Goal: Task Accomplishment & Management: Complete application form

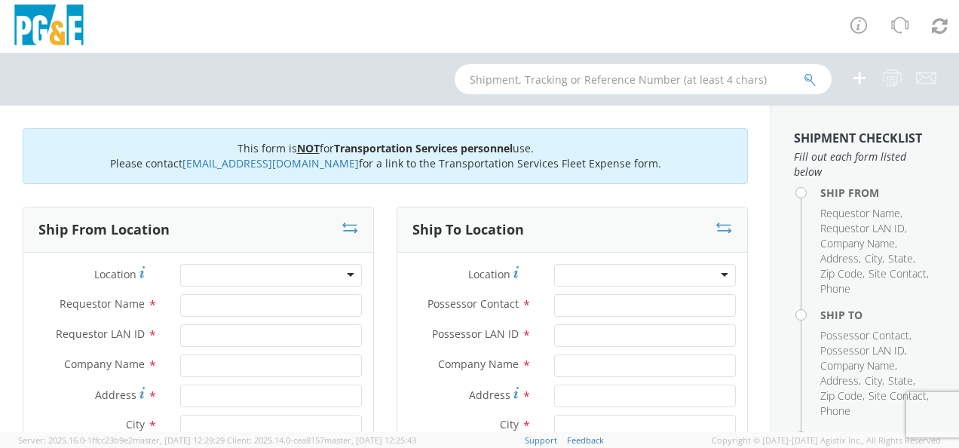
click at [213, 283] on div at bounding box center [271, 275] width 182 height 23
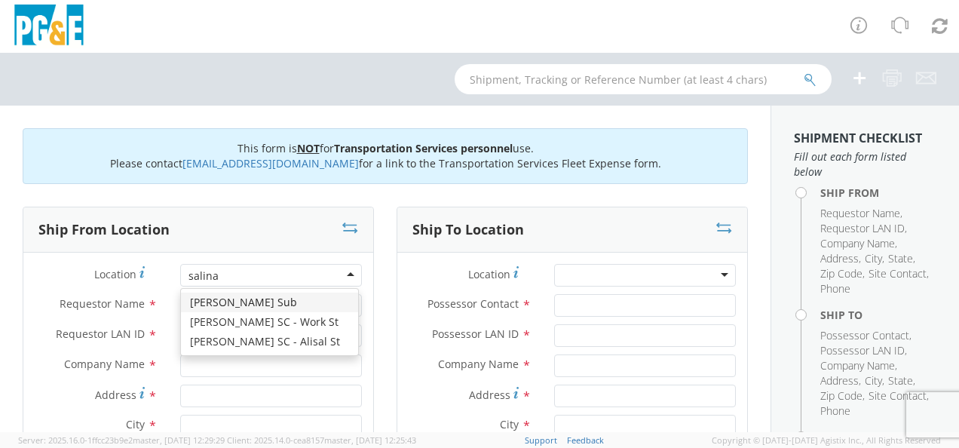
type input "[PERSON_NAME]"
type input "PG&E"
type input "[STREET_ADDRESS]"
type input "[PERSON_NAME]"
type input "93905"
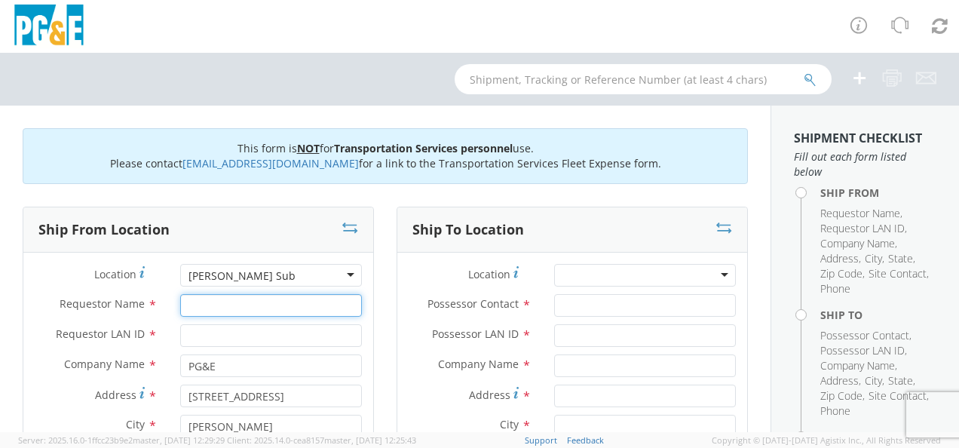
click at [218, 305] on input "Requestor Name *" at bounding box center [271, 305] width 182 height 23
type input "A"
type input "[PERSON_NAME]"
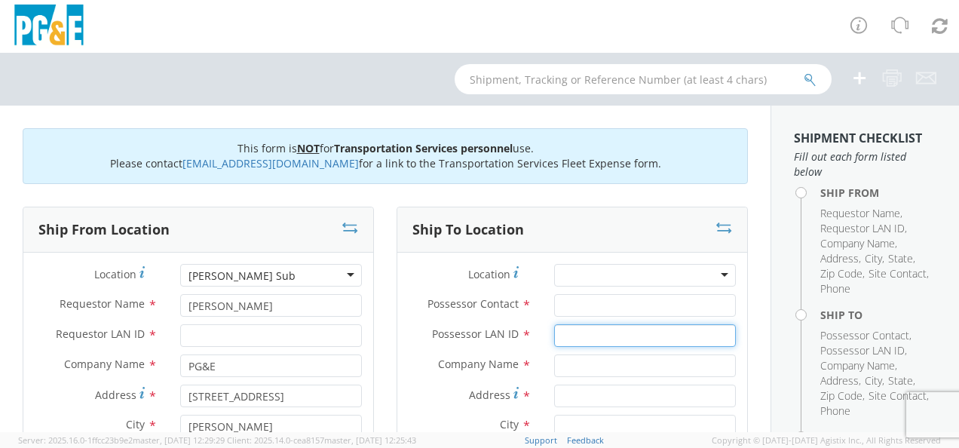
click at [595, 341] on input "Possessor LAN ID *" at bounding box center [645, 335] width 182 height 23
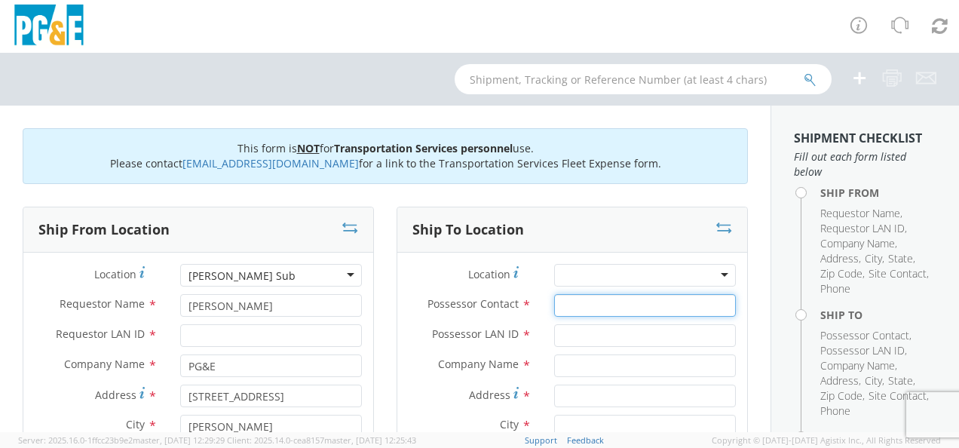
click at [600, 306] on input "Possessor Contact *" at bounding box center [645, 305] width 182 height 23
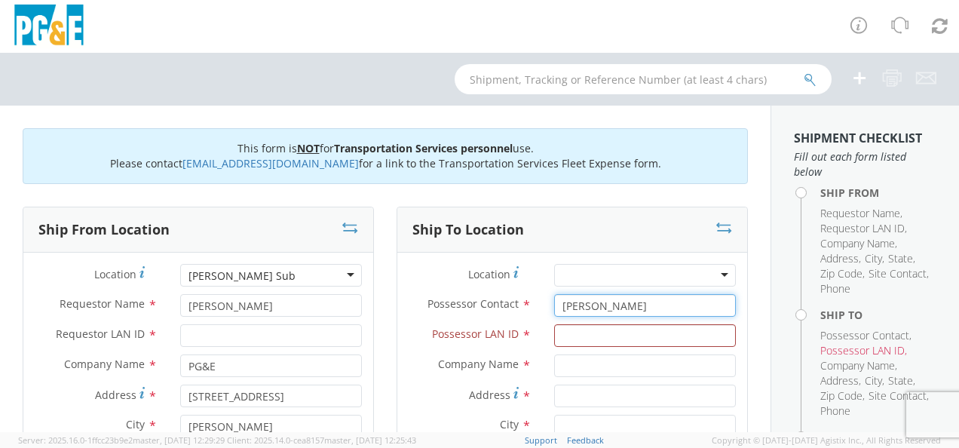
type input "[PERSON_NAME]"
click at [595, 279] on div at bounding box center [645, 275] width 182 height 23
click at [652, 279] on div at bounding box center [645, 275] width 182 height 23
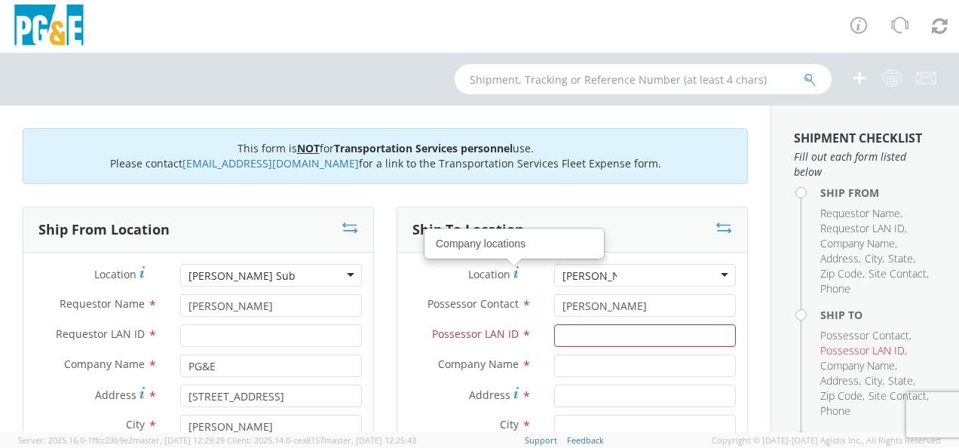
drag, startPoint x: 636, startPoint y: 277, endPoint x: 471, endPoint y: 271, distance: 165.2
click at [475, 273] on div "Location Company locations *" at bounding box center [572, 275] width 350 height 23
click at [625, 273] on div at bounding box center [645, 275] width 182 height 23
drag, startPoint x: 625, startPoint y: 272, endPoint x: 512, endPoint y: 274, distance: 113.1
click at [512, 274] on div "Location *" at bounding box center [572, 275] width 350 height 23
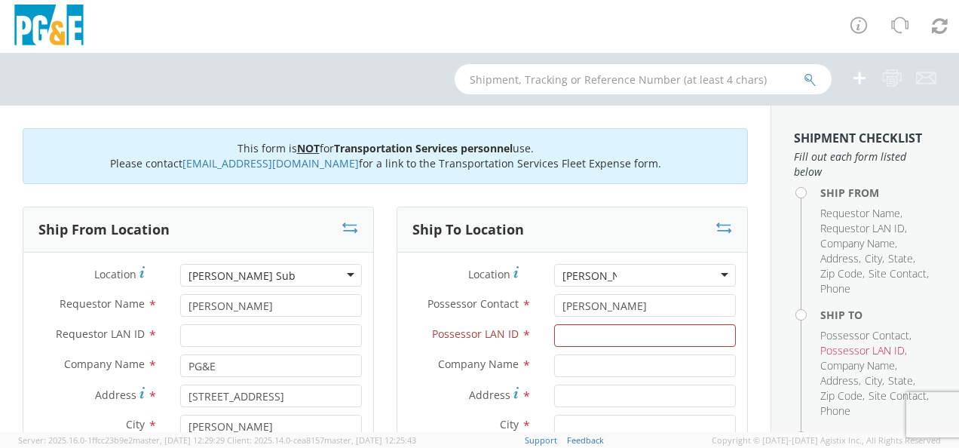
click at [595, 278] on input "select-one" at bounding box center [589, 275] width 54 height 15
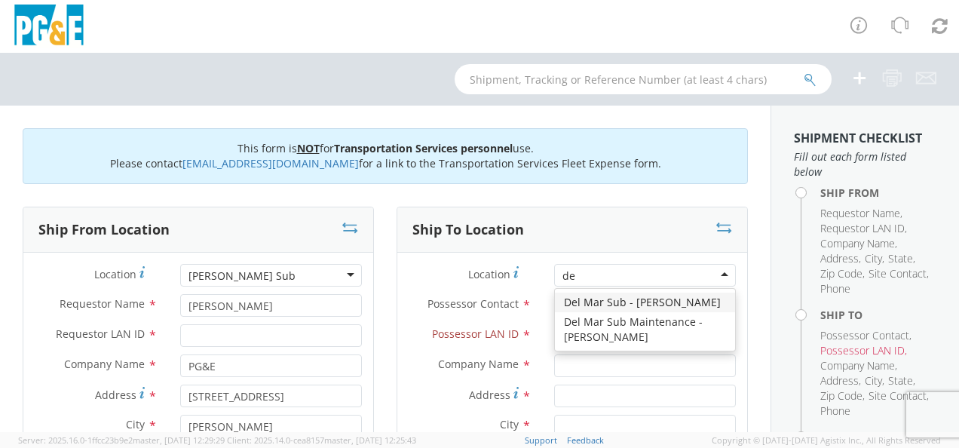
type input "d"
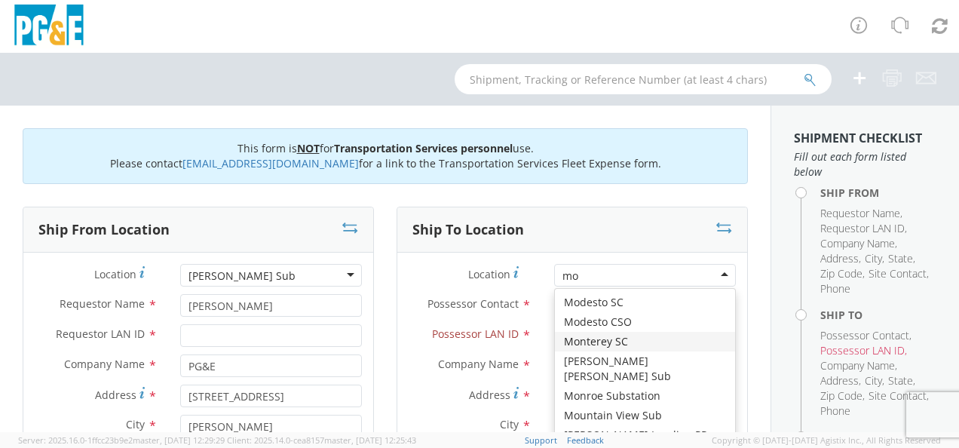
type input "m"
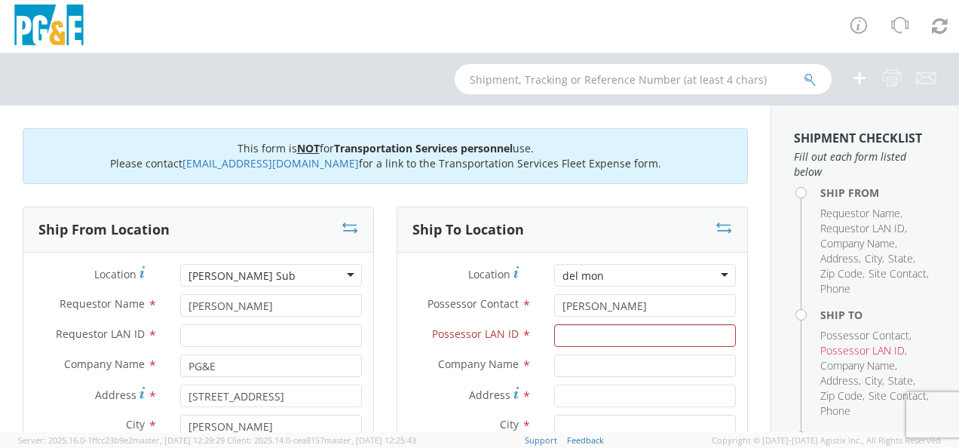
scroll to position [125, 0]
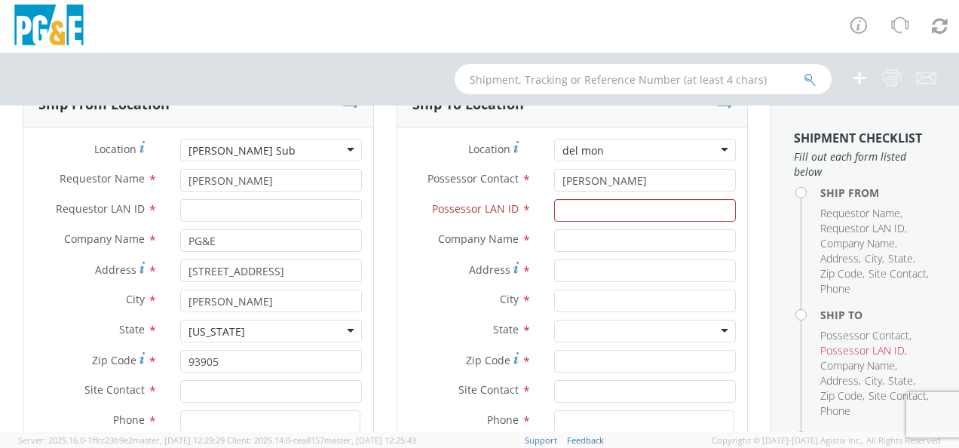
drag, startPoint x: 603, startPoint y: 155, endPoint x: 527, endPoint y: 148, distance: 76.4
click at [522, 154] on div "Location *" at bounding box center [572, 150] width 350 height 23
drag, startPoint x: 597, startPoint y: 148, endPoint x: 528, endPoint y: 154, distance: 68.8
click at [528, 154] on div "Location *" at bounding box center [572, 150] width 350 height 23
click at [601, 155] on div at bounding box center [645, 150] width 182 height 23
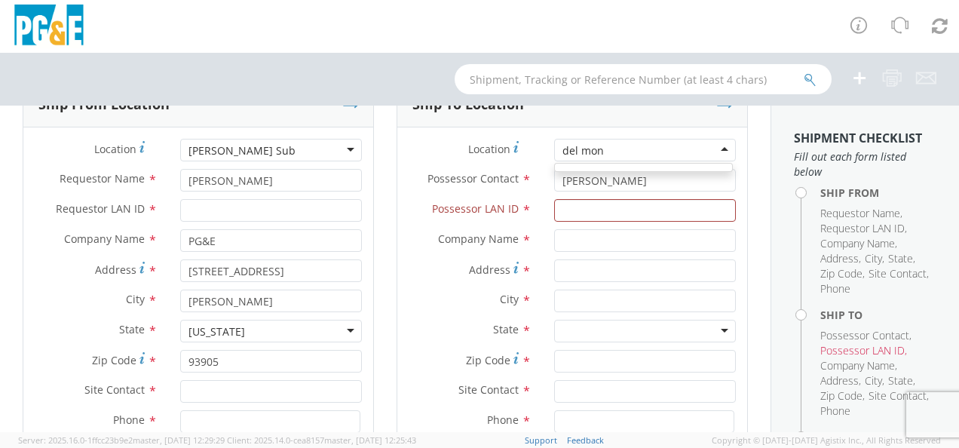
click at [601, 154] on div at bounding box center [645, 150] width 182 height 23
click at [600, 154] on div at bounding box center [645, 150] width 182 height 23
type input "d"
click at [456, 328] on label "State *" at bounding box center [469, 330] width 145 height 20
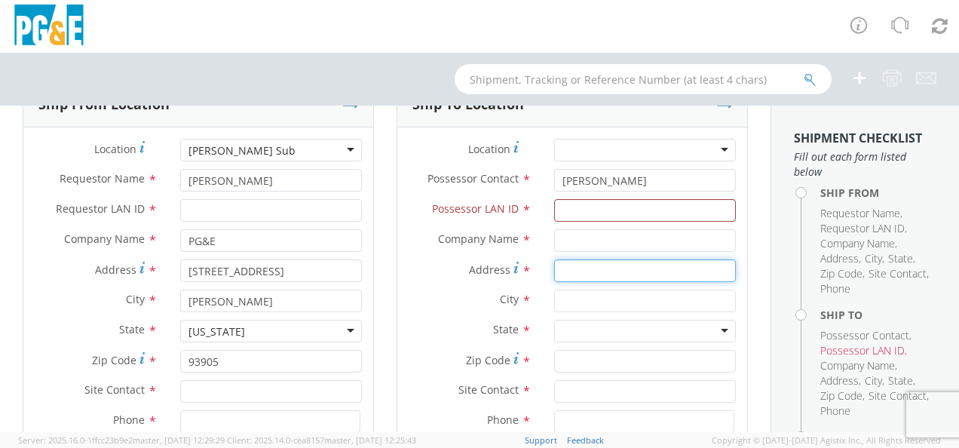
click at [590, 275] on input "Address *" at bounding box center [645, 270] width 182 height 23
type input "[STREET_ADDRESS][PERSON_NAME]"
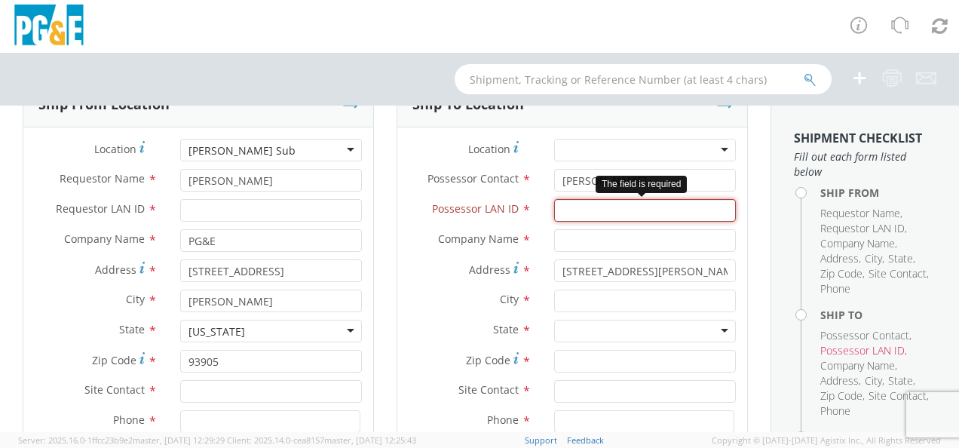
drag, startPoint x: 608, startPoint y: 214, endPoint x: 599, endPoint y: 212, distance: 9.3
click at [608, 214] on input "Possessor LAN ID *" at bounding box center [645, 210] width 182 height 23
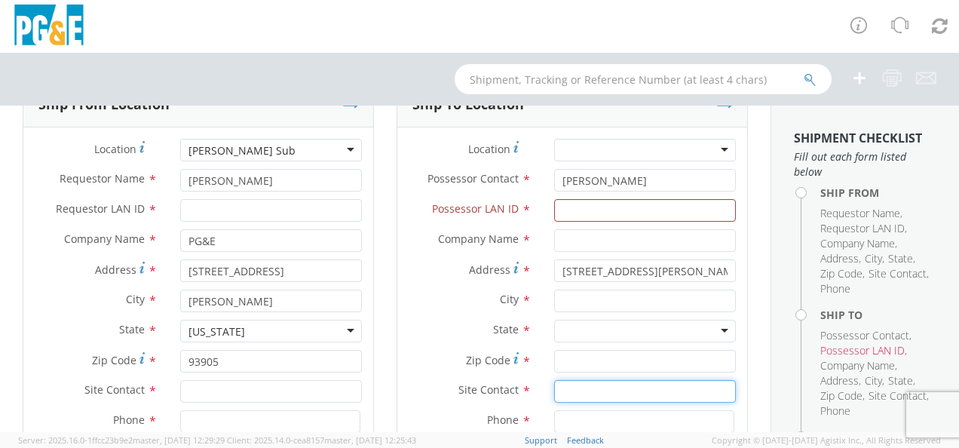
click at [598, 388] on input "text" at bounding box center [645, 391] width 182 height 23
paste input "[PHONE_NUMBER]"
type input "[PHONE_NUMBER]"
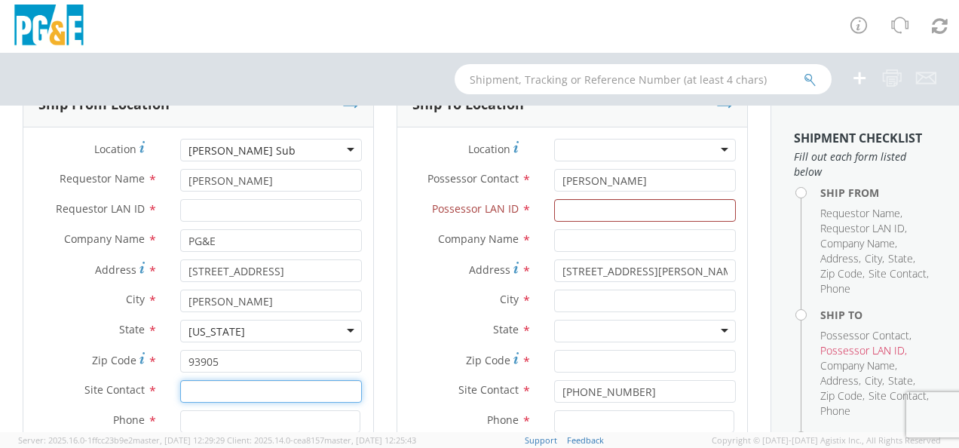
click at [209, 387] on input "text" at bounding box center [271, 391] width 182 height 23
paste input "[PHONE_NUMBER]"
type input "[PHONE_NUMBER]"
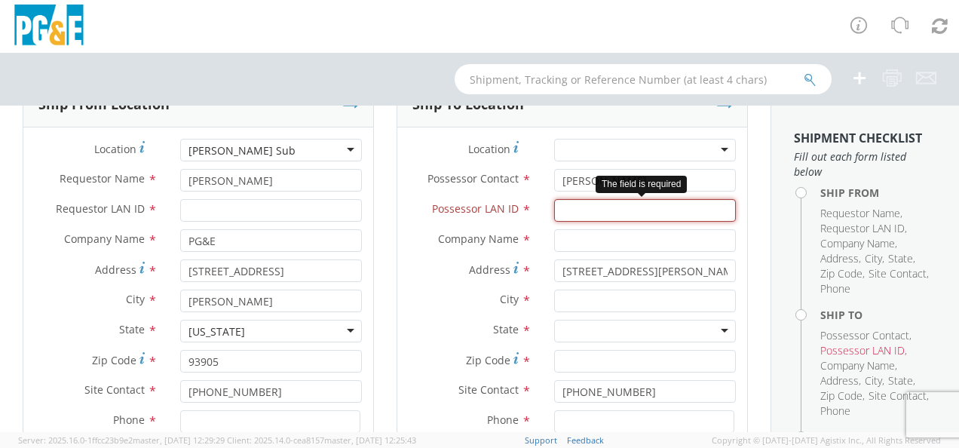
click at [617, 216] on input "Possessor LAN ID *" at bounding box center [645, 210] width 182 height 23
paste input "D2JC"
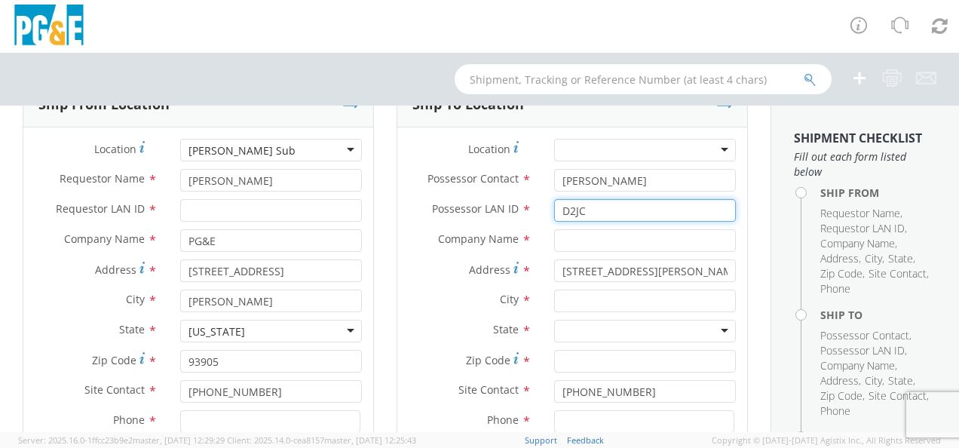
type input "D2JC"
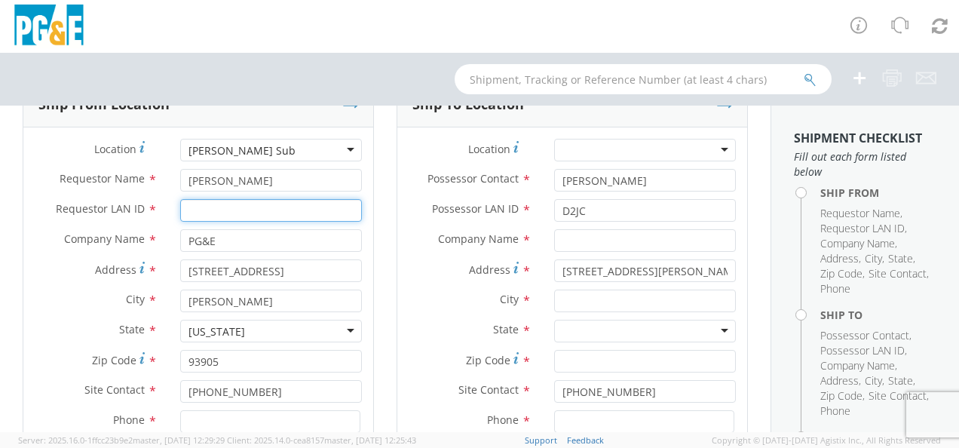
click at [271, 207] on input "Requestor LAN ID *" at bounding box center [271, 210] width 182 height 23
paste input "D2JC"
type input "D2JC"
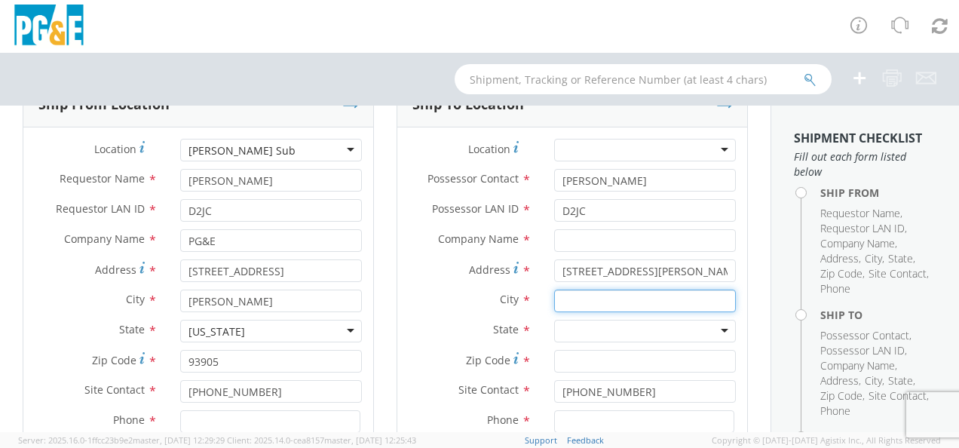
click at [594, 298] on input "text" at bounding box center [645, 300] width 182 height 23
type input "Monterey"
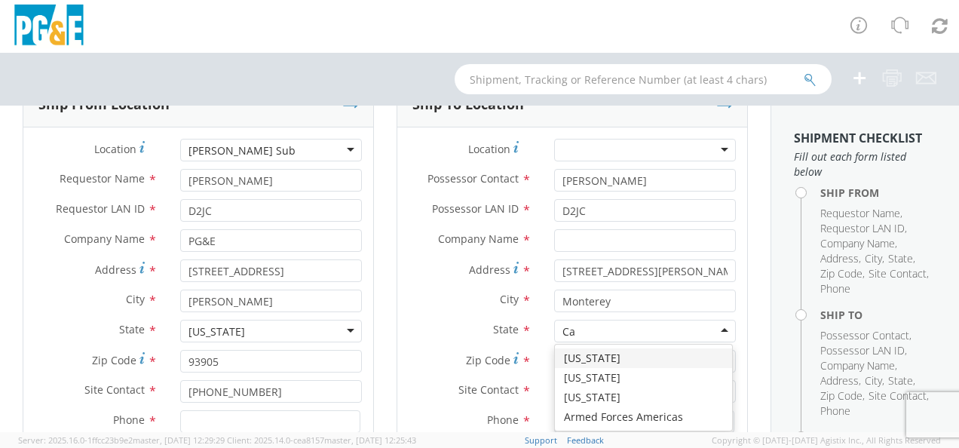
type input "Ca"
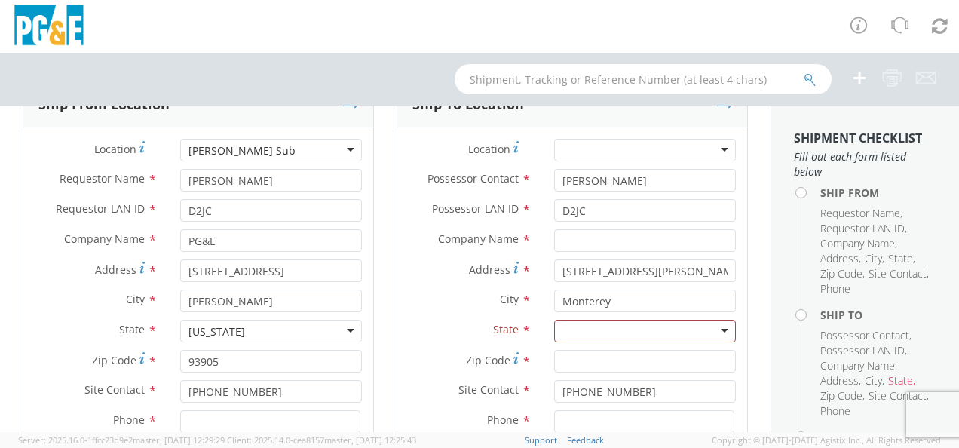
click at [461, 338] on div "State * [US_STATE] [US_STATE] [US_STATE] Armed Forces Americas" at bounding box center [572, 331] width 350 height 23
click at [604, 370] on input "Zip Code *" at bounding box center [645, 361] width 182 height 23
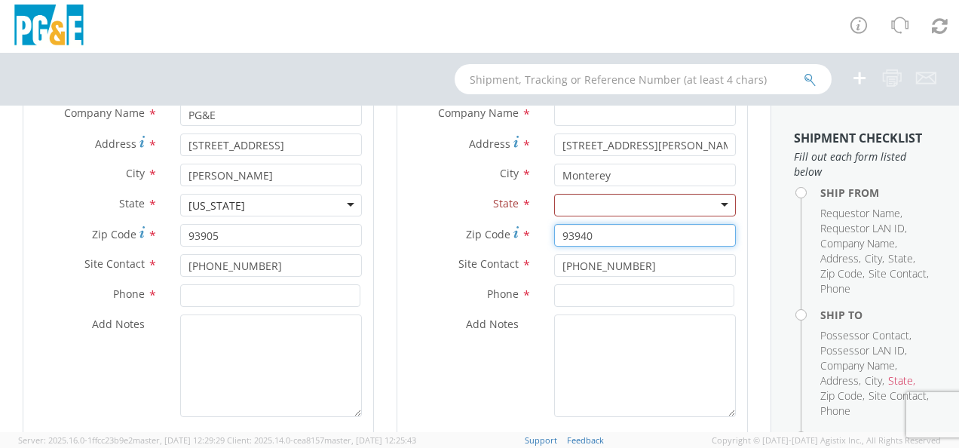
type input "93940"
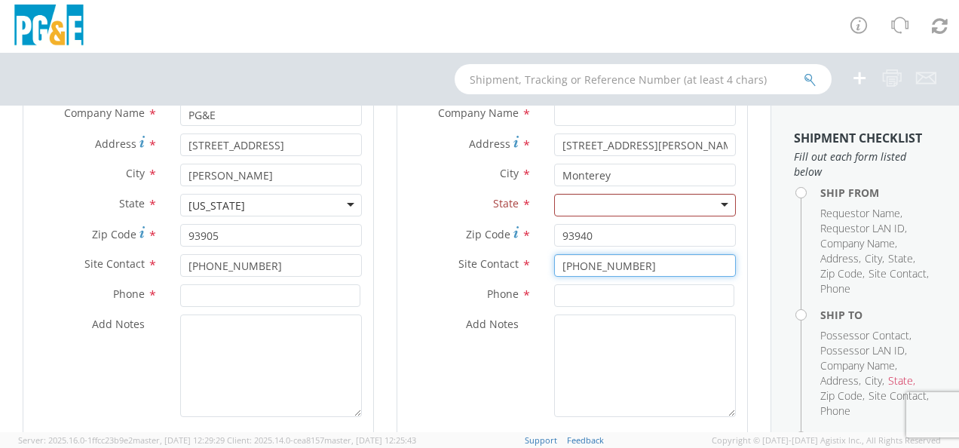
drag, startPoint x: 631, startPoint y: 268, endPoint x: 504, endPoint y: 267, distance: 127.4
click at [500, 268] on div "Site Contact * [PHONE_NUMBER]" at bounding box center [572, 265] width 350 height 23
click at [568, 291] on input at bounding box center [644, 295] width 180 height 23
paste input "[PHONE_NUMBER]"
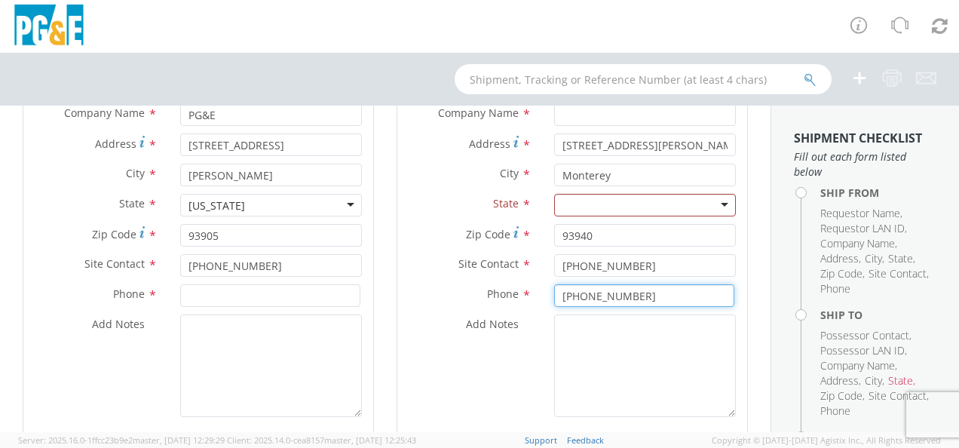
type input "[PHONE_NUMBER]"
drag, startPoint x: 507, startPoint y: 264, endPoint x: 450, endPoint y: 263, distance: 56.5
click at [450, 264] on div "Site Contact * [PHONE_NUMBER]" at bounding box center [572, 265] width 350 height 23
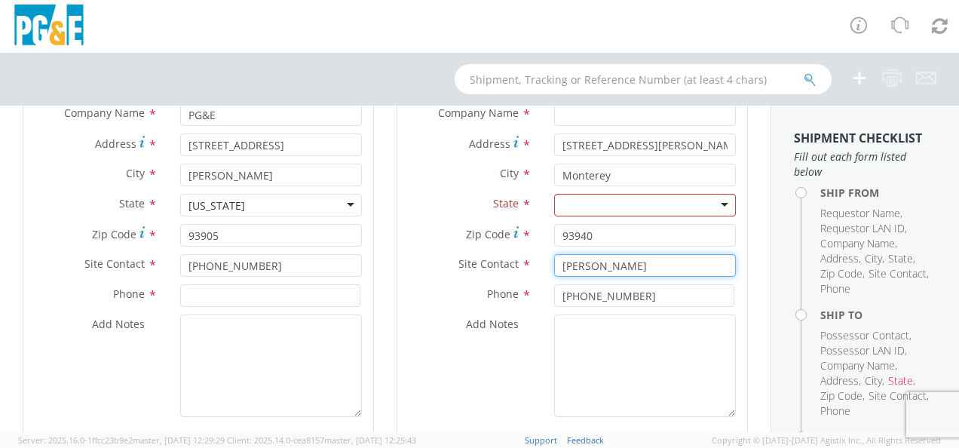
type input "[PERSON_NAME]"
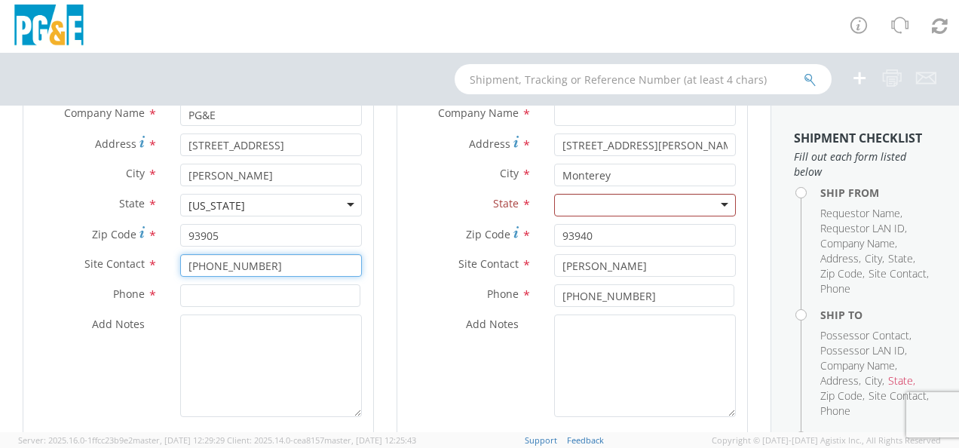
drag, startPoint x: 245, startPoint y: 271, endPoint x: 173, endPoint y: 269, distance: 72.4
click at [173, 269] on div "[PHONE_NUMBER]" at bounding box center [271, 265] width 204 height 23
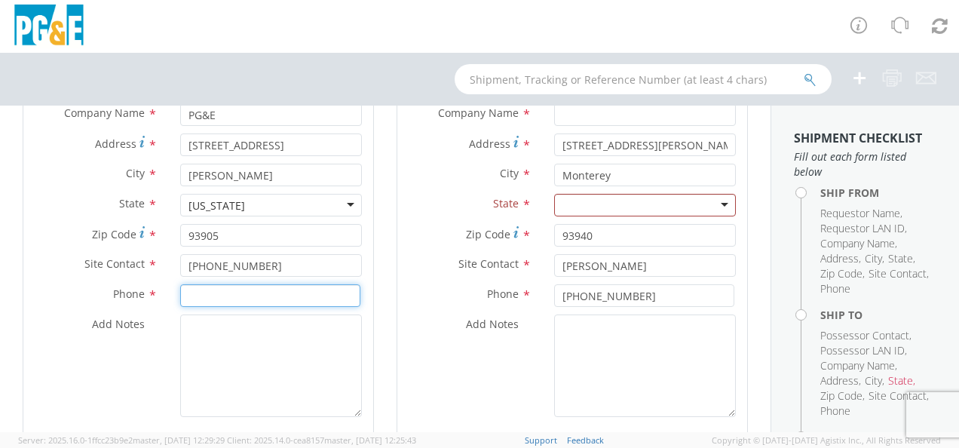
click at [209, 293] on input at bounding box center [270, 295] width 180 height 23
paste input "[PHONE_NUMBER]"
type input "[PHONE_NUMBER]"
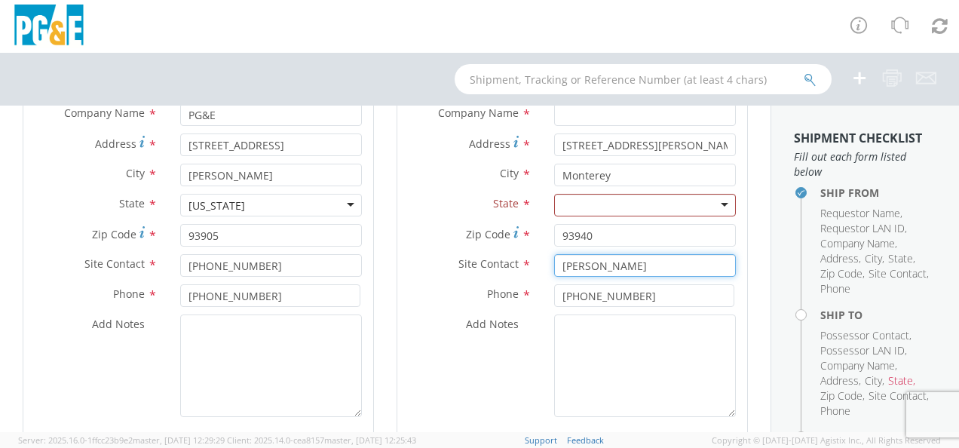
drag, startPoint x: 619, startPoint y: 269, endPoint x: 543, endPoint y: 271, distance: 76.1
click at [543, 271] on div "[PERSON_NAME]" at bounding box center [645, 265] width 204 height 23
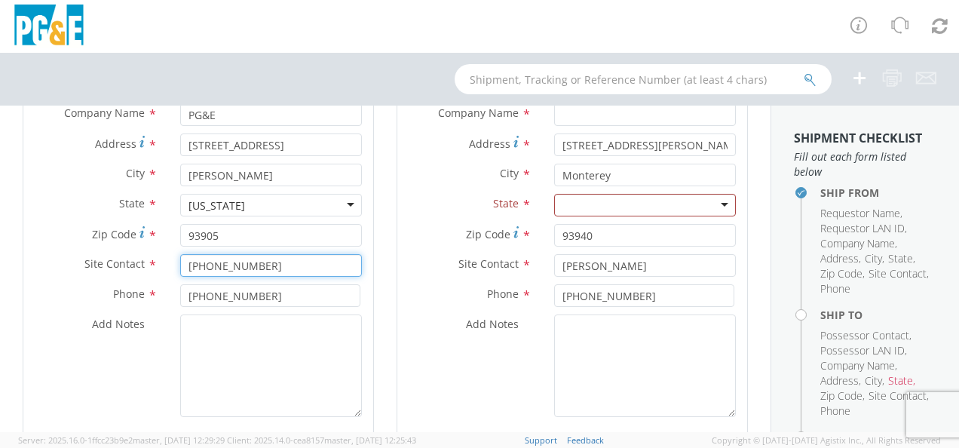
drag, startPoint x: 270, startPoint y: 271, endPoint x: 117, endPoint y: 272, distance: 153.0
click at [118, 271] on div "Site Contact * [PHONE_NUMBER]" at bounding box center [198, 265] width 350 height 23
paste input "[PERSON_NAME]"
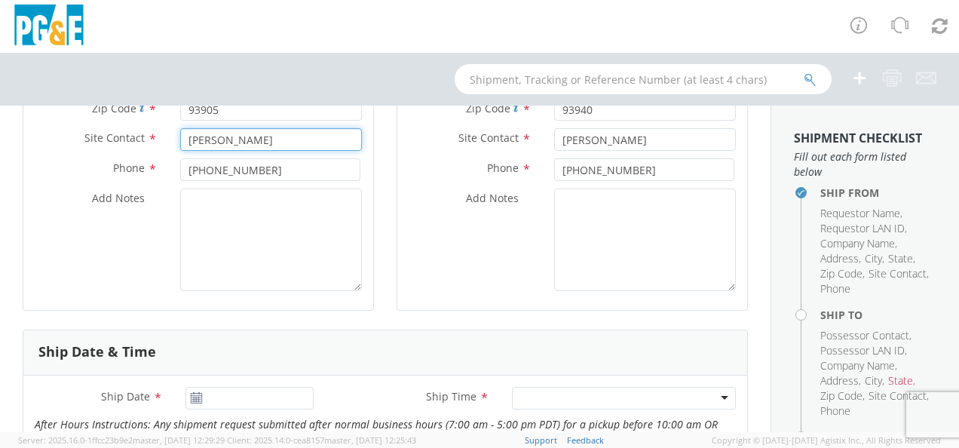
scroll to position [502, 0]
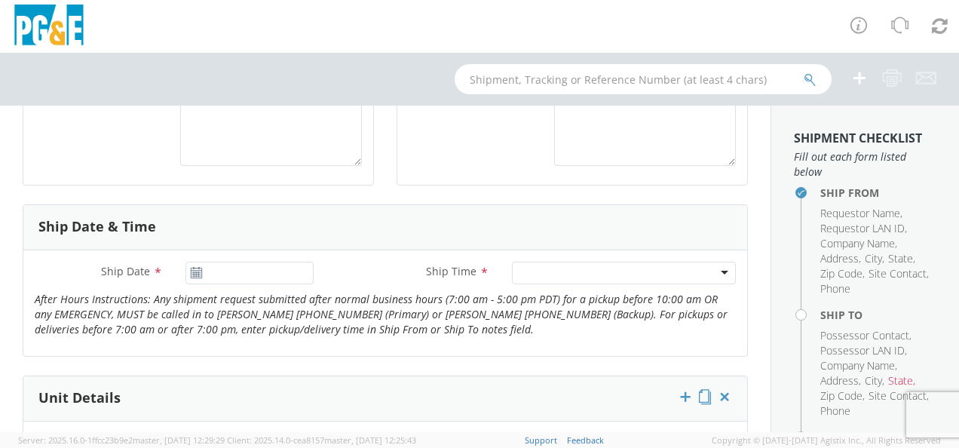
type input "[PERSON_NAME]"
click at [191, 274] on use at bounding box center [196, 272] width 11 height 11
click at [195, 267] on icon at bounding box center [196, 273] width 13 height 12
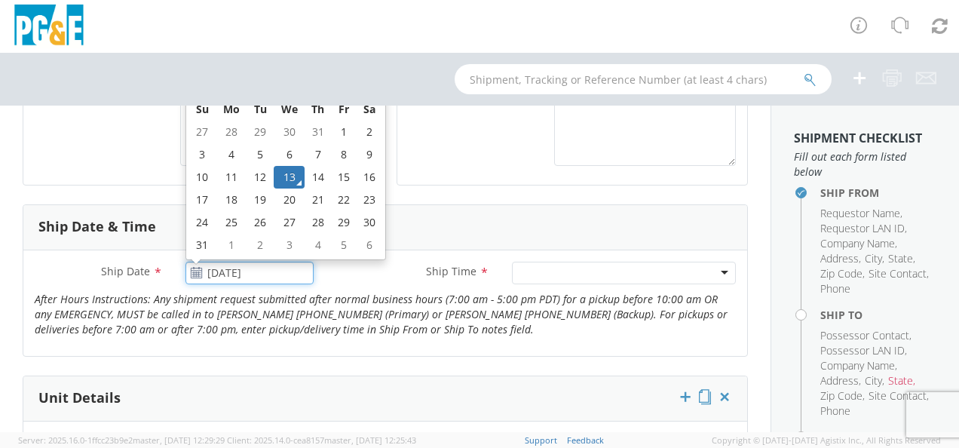
click at [249, 277] on input "[DATE]" at bounding box center [249, 273] width 128 height 23
click at [259, 219] on td "26" at bounding box center [260, 222] width 26 height 23
type input "[DATE]"
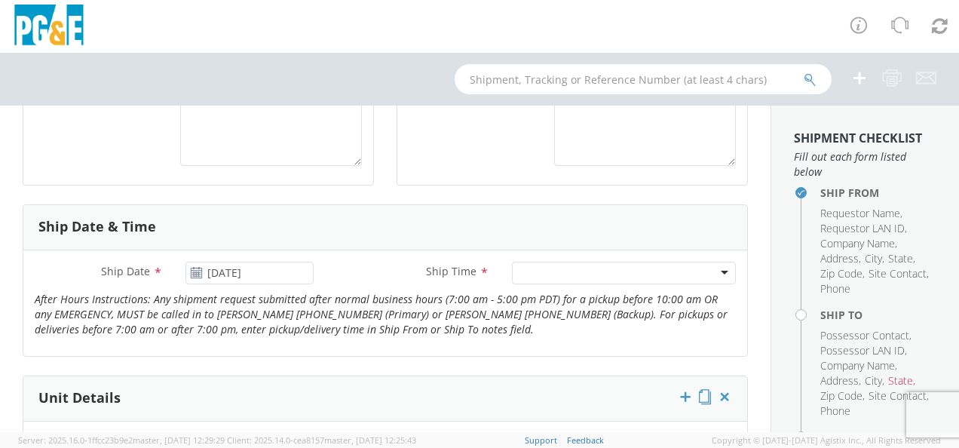
click at [586, 268] on div at bounding box center [624, 273] width 224 height 23
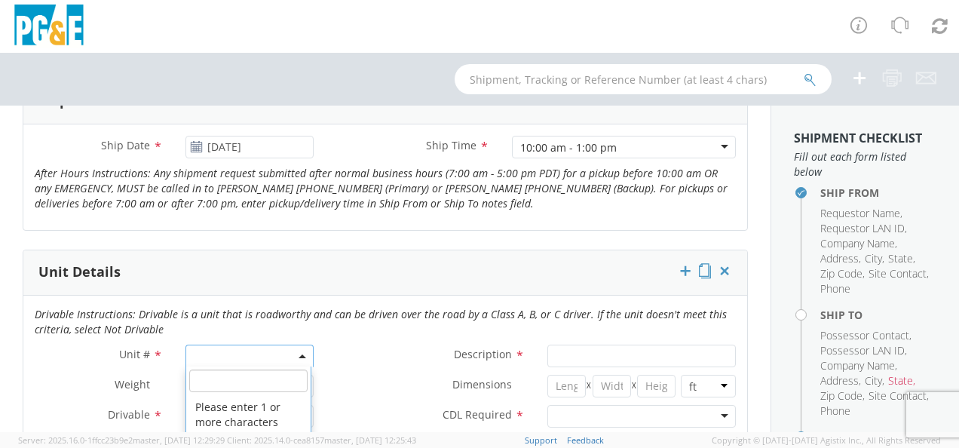
click at [274, 360] on span at bounding box center [249, 355] width 128 height 23
click at [234, 381] on input "search" at bounding box center [248, 380] width 118 height 23
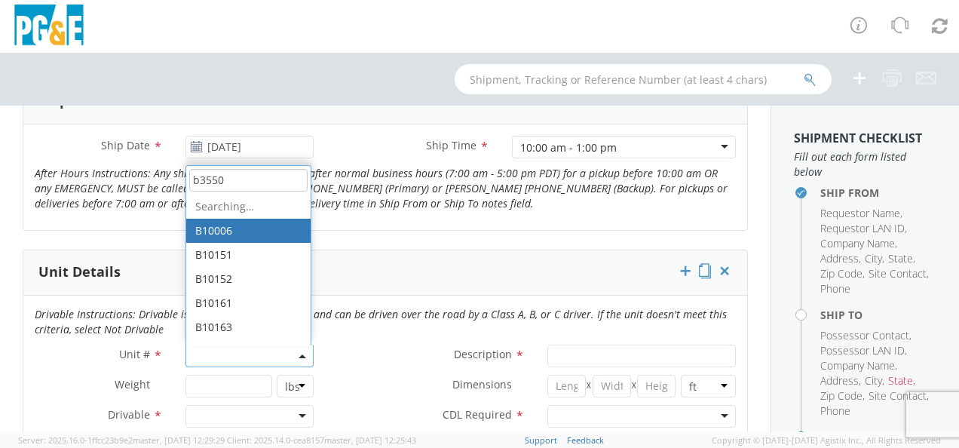
type input "b35500"
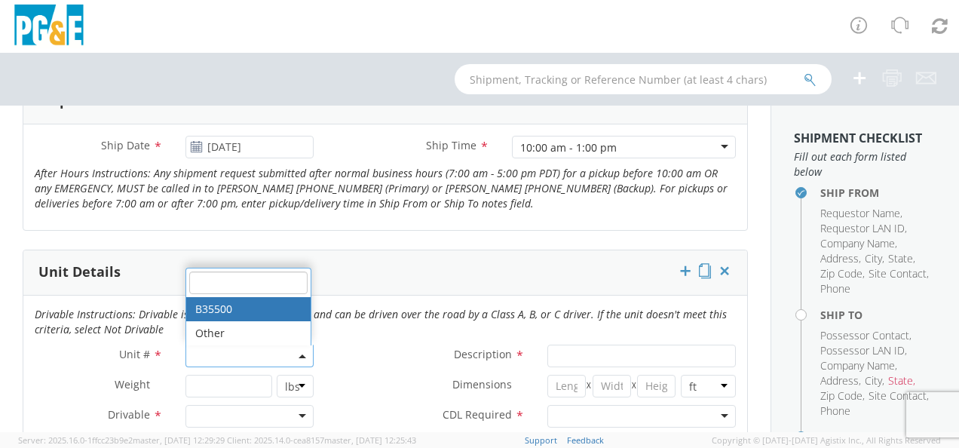
type input "EQ; MAN LIFT - SCISSOR"
type input "0"
select select "B35500"
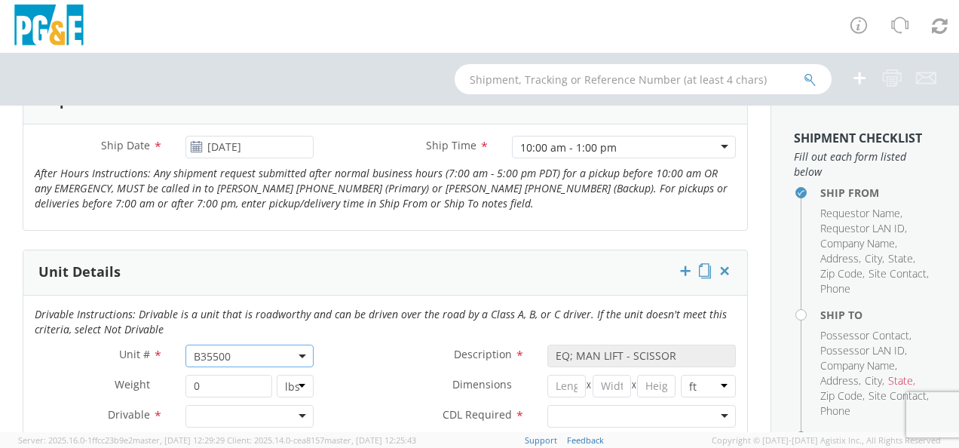
scroll to position [754, 0]
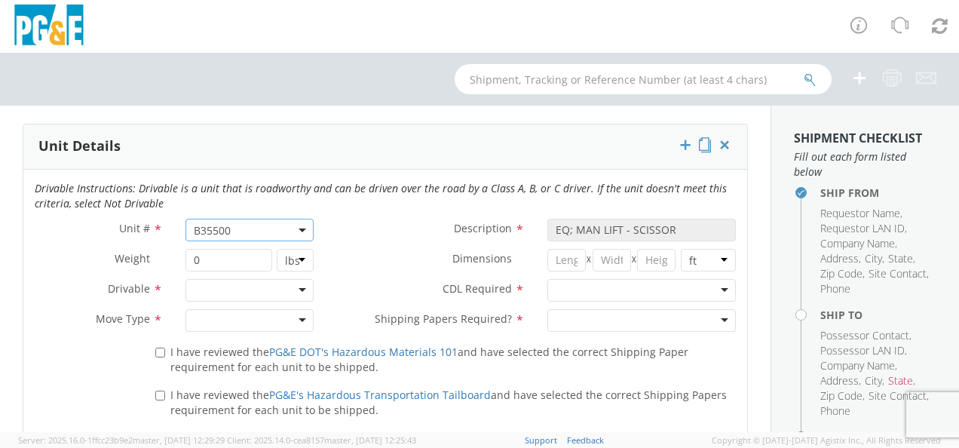
click at [577, 320] on div at bounding box center [641, 320] width 188 height 23
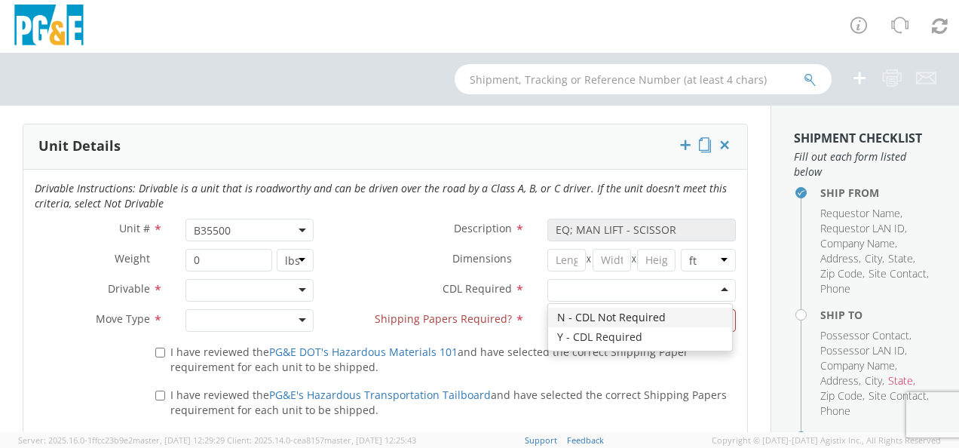
click at [571, 293] on div at bounding box center [641, 290] width 188 height 23
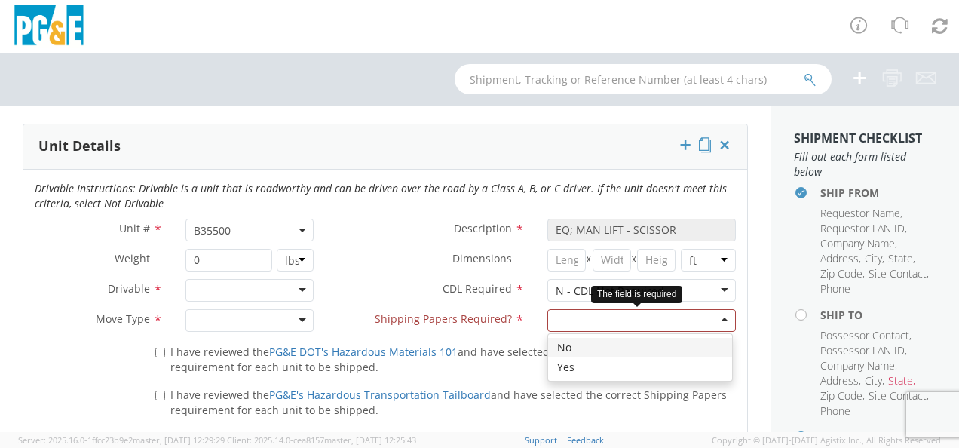
click at [577, 315] on div at bounding box center [641, 320] width 188 height 23
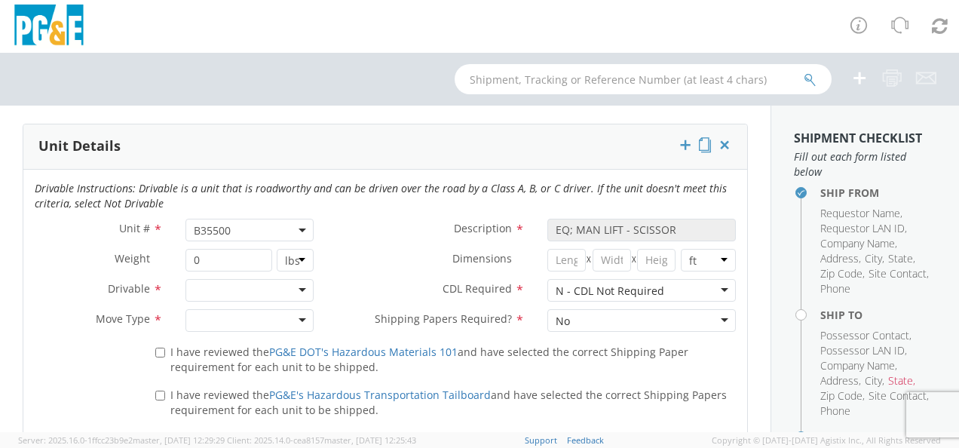
click at [241, 299] on div at bounding box center [249, 290] width 128 height 23
click at [229, 323] on div at bounding box center [249, 320] width 128 height 23
click at [183, 354] on span "I have reviewed the PG&E DOT's Hazardous Materials 101 and have selected the co…" at bounding box center [429, 358] width 518 height 29
click at [165, 354] on input "I have reviewed the PG&E DOT's Hazardous Materials 101 and have selected the co…" at bounding box center [160, 352] width 10 height 10
checkbox input "true"
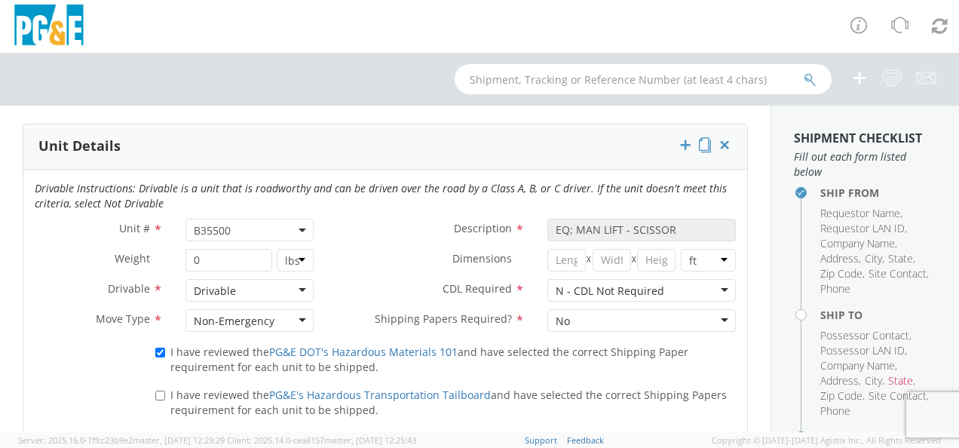
click at [156, 400] on label "I have reviewed the PG&E's Hazardous Transportation Tailboard and have selected…" at bounding box center [445, 401] width 580 height 32
click at [156, 400] on input "I have reviewed the PG&E's Hazardous Transportation Tailboard and have selected…" at bounding box center [160, 395] width 10 height 10
checkbox input "true"
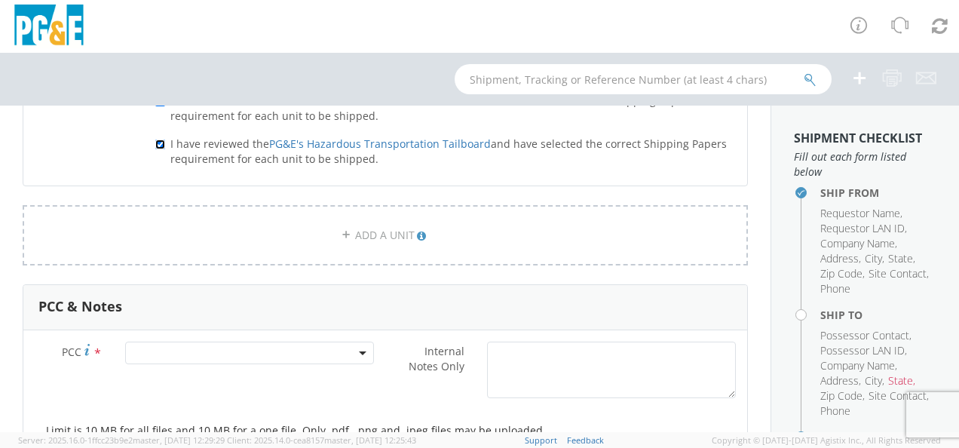
scroll to position [1131, 0]
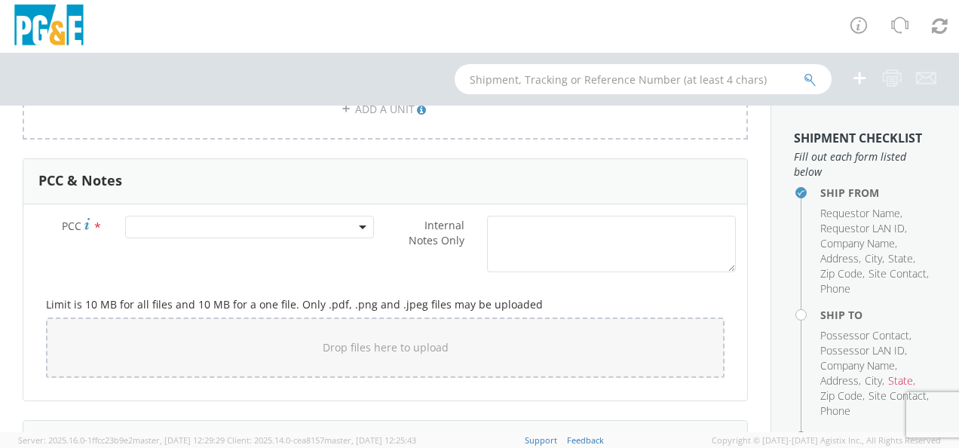
click at [168, 220] on span at bounding box center [249, 227] width 249 height 23
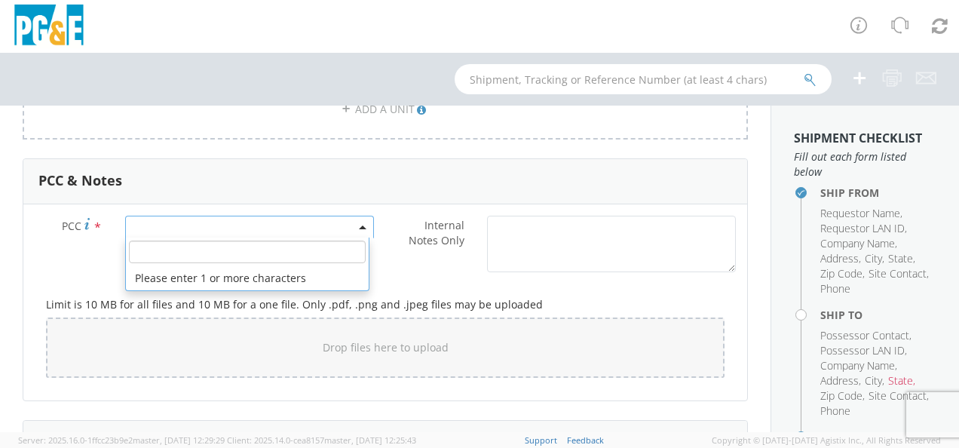
click at [181, 255] on input "number" at bounding box center [247, 251] width 237 height 23
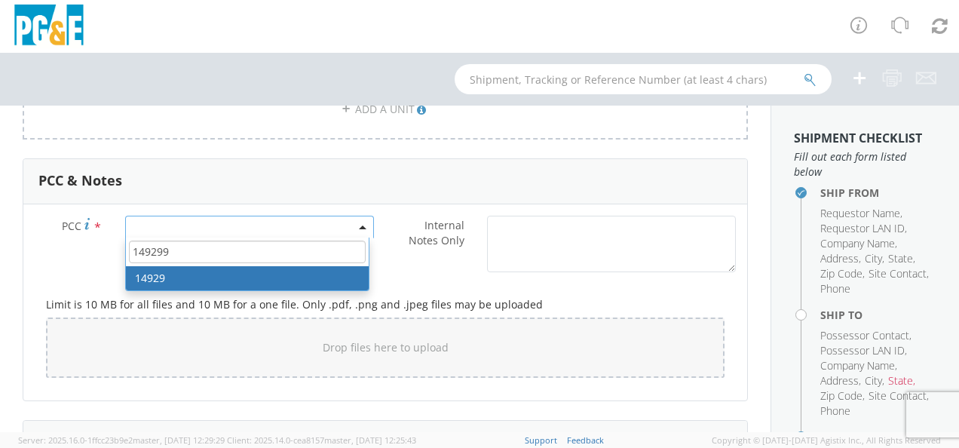
click at [149, 253] on input "149299" at bounding box center [247, 251] width 237 height 23
type input "14299"
click at [188, 339] on div "Drop files here to upload" at bounding box center [385, 347] width 654 height 36
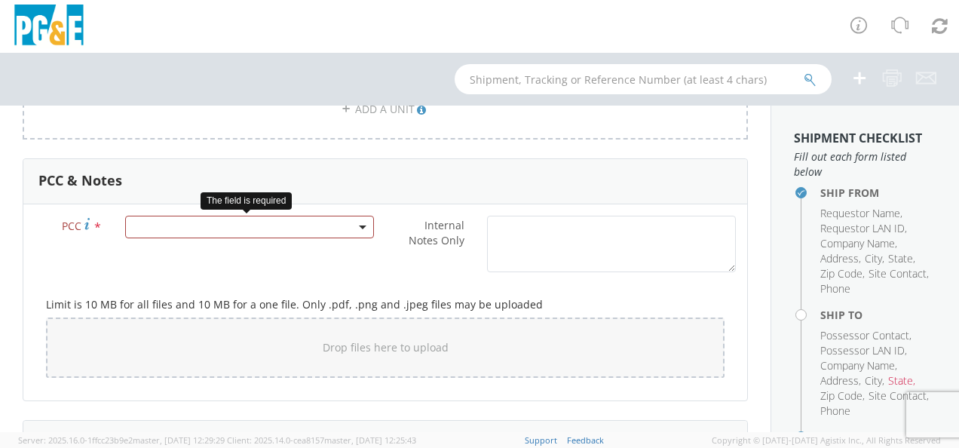
click at [215, 228] on span at bounding box center [249, 227] width 249 height 23
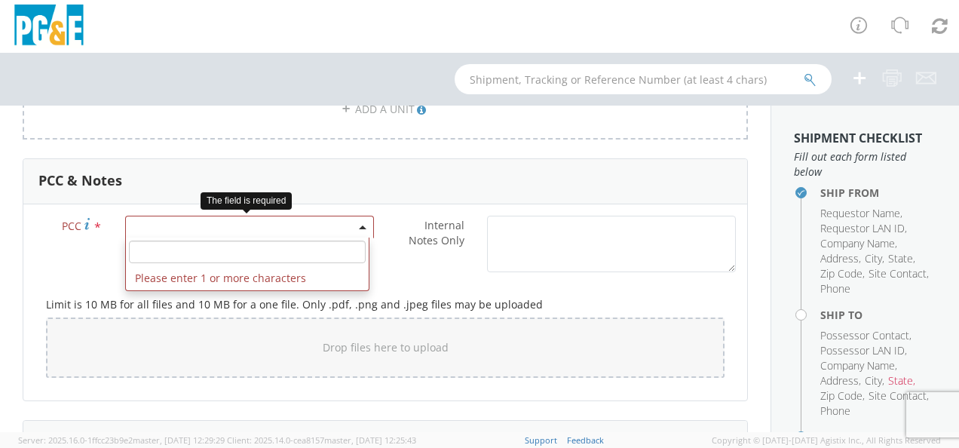
click at [217, 253] on input "number" at bounding box center [247, 251] width 237 height 23
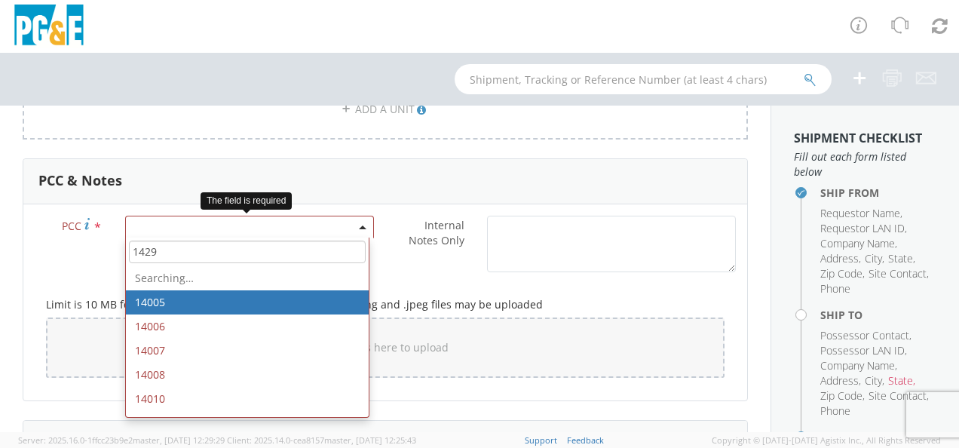
type input "14299"
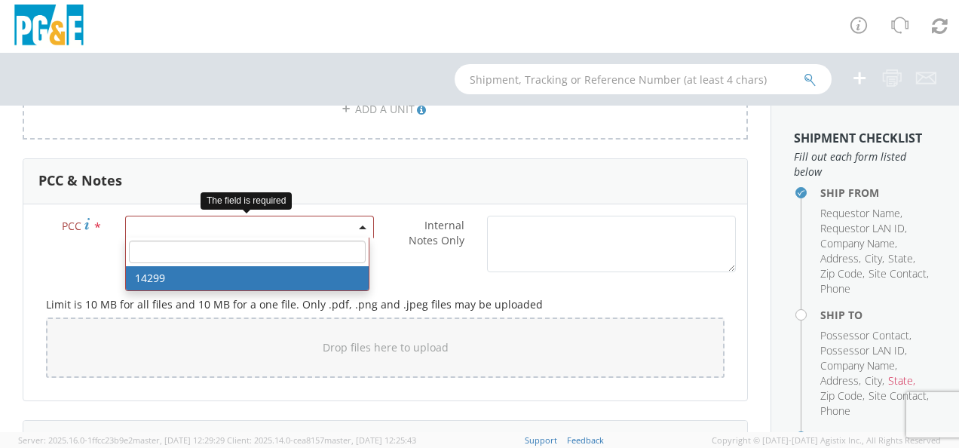
select select "14299"
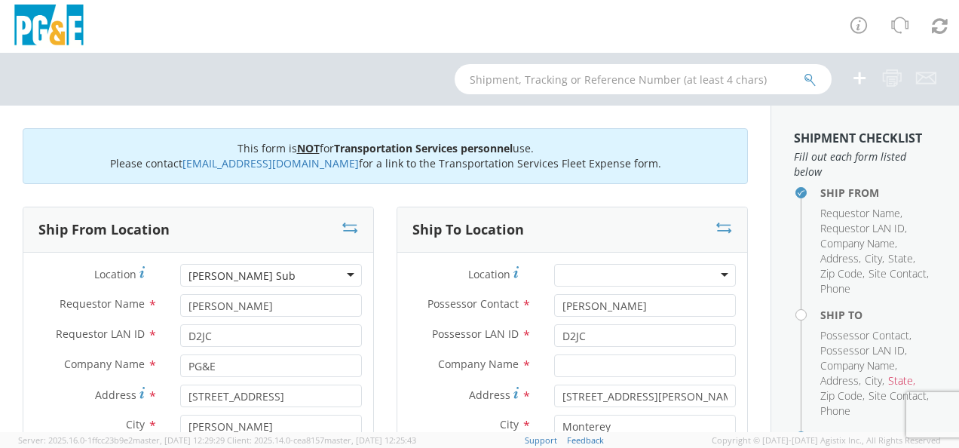
scroll to position [125, 0]
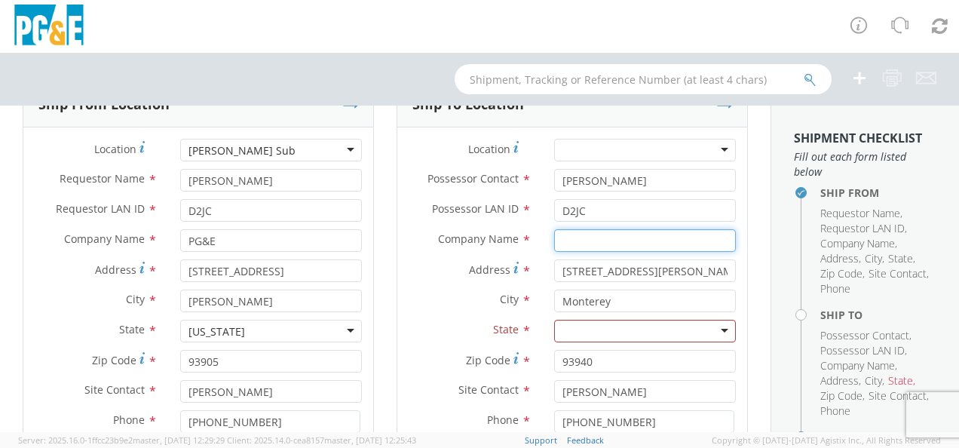
click at [589, 240] on input "text" at bounding box center [645, 240] width 182 height 23
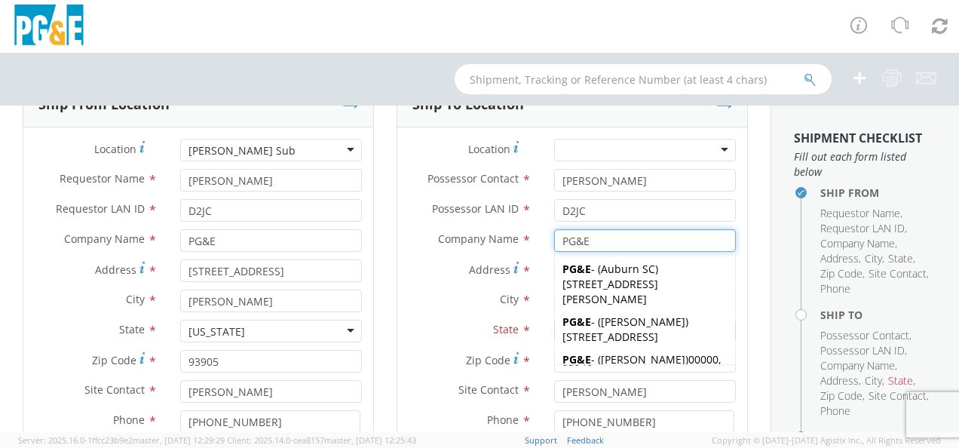
type input "PG&E"
click at [743, 246] on div "Ship To Location Location * (OBSOLETE) [GEOGRAPHIC_DATA] SC - GC TRAILER (OBSOL…" at bounding box center [572, 331] width 374 height 500
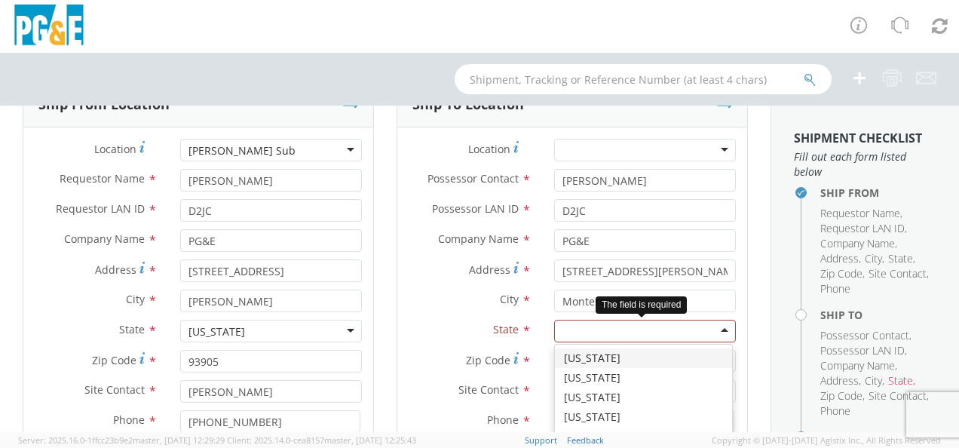
click at [598, 332] on div at bounding box center [645, 331] width 182 height 23
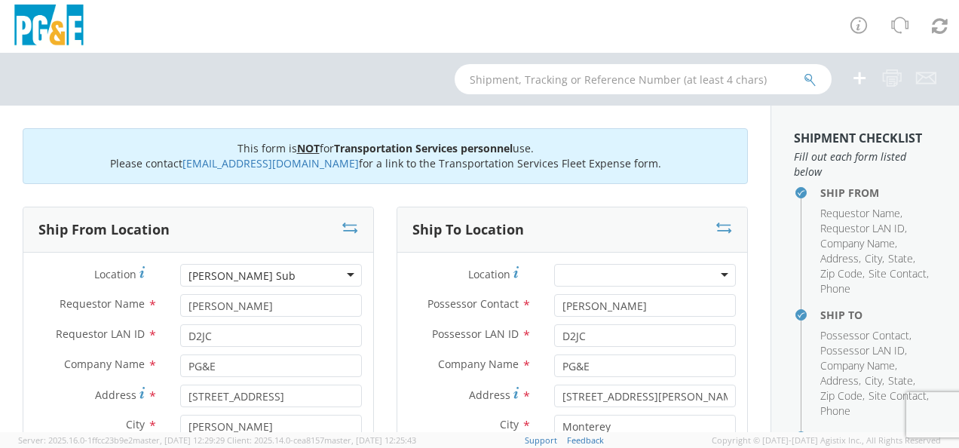
scroll to position [528, 0]
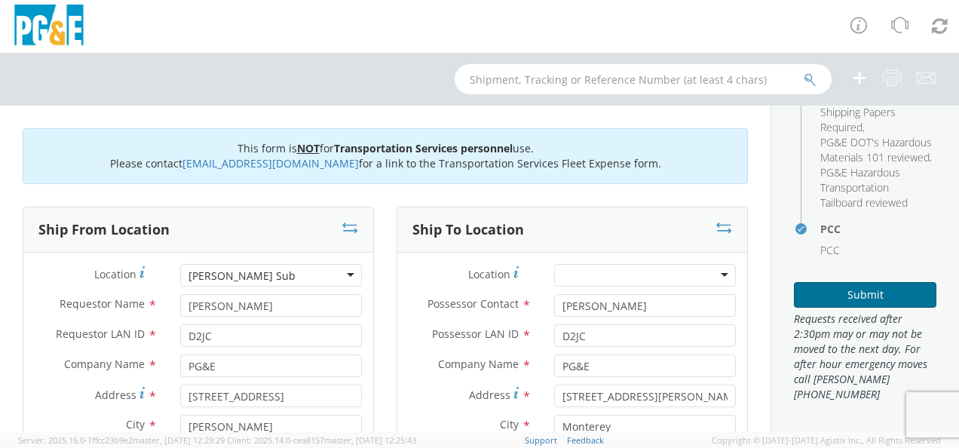
click at [852, 286] on button "Submit" at bounding box center [865, 295] width 142 height 26
